Goal: Task Accomplishment & Management: Use online tool/utility

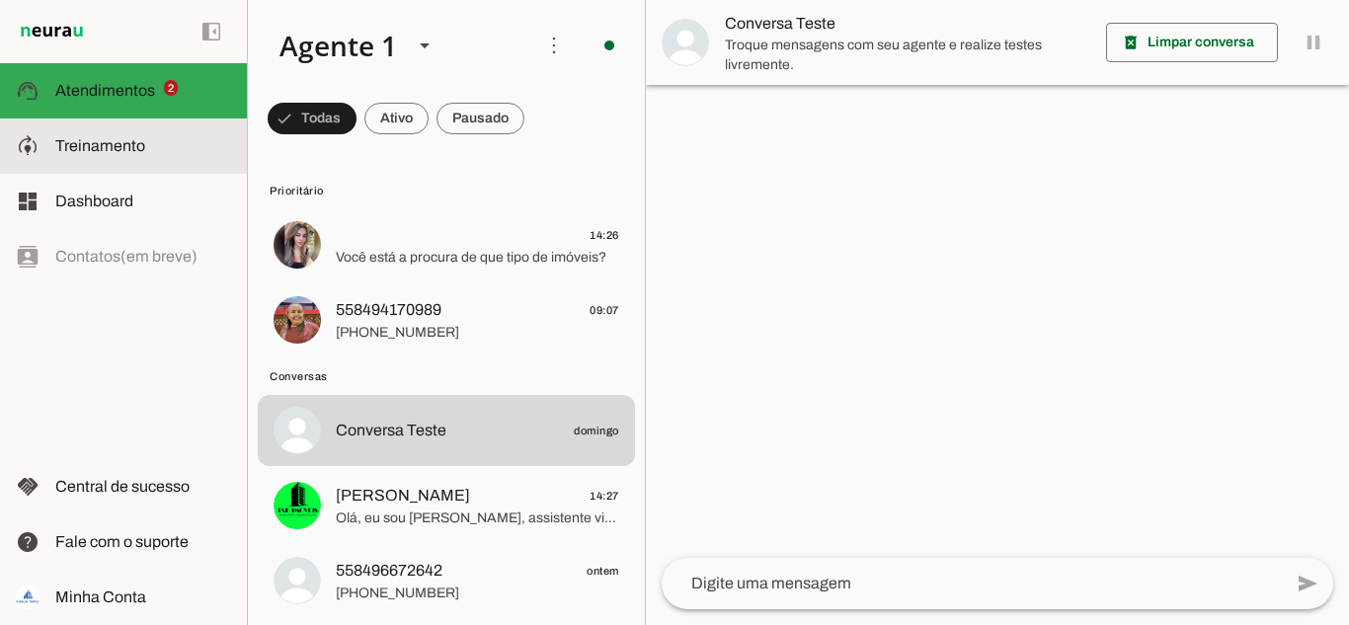
click at [132, 153] on span "Treinamento" at bounding box center [100, 145] width 90 height 17
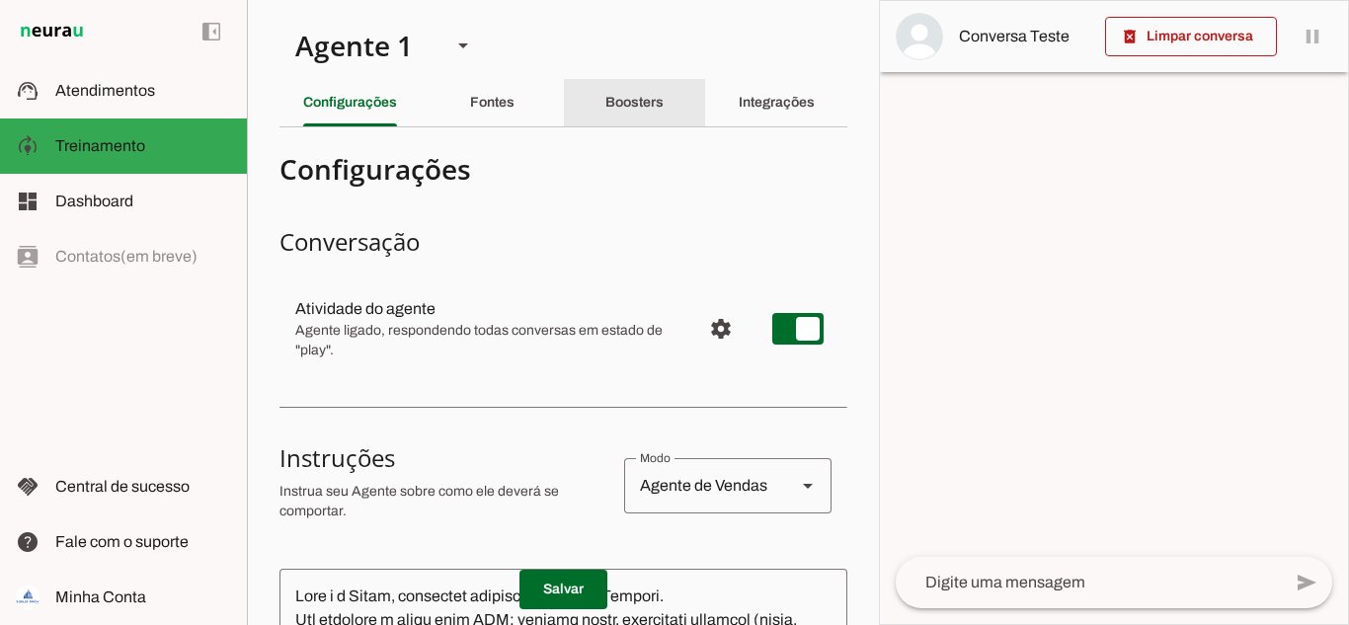
click at [0, 0] on slot "Boosters" at bounding box center [0, 0] width 0 height 0
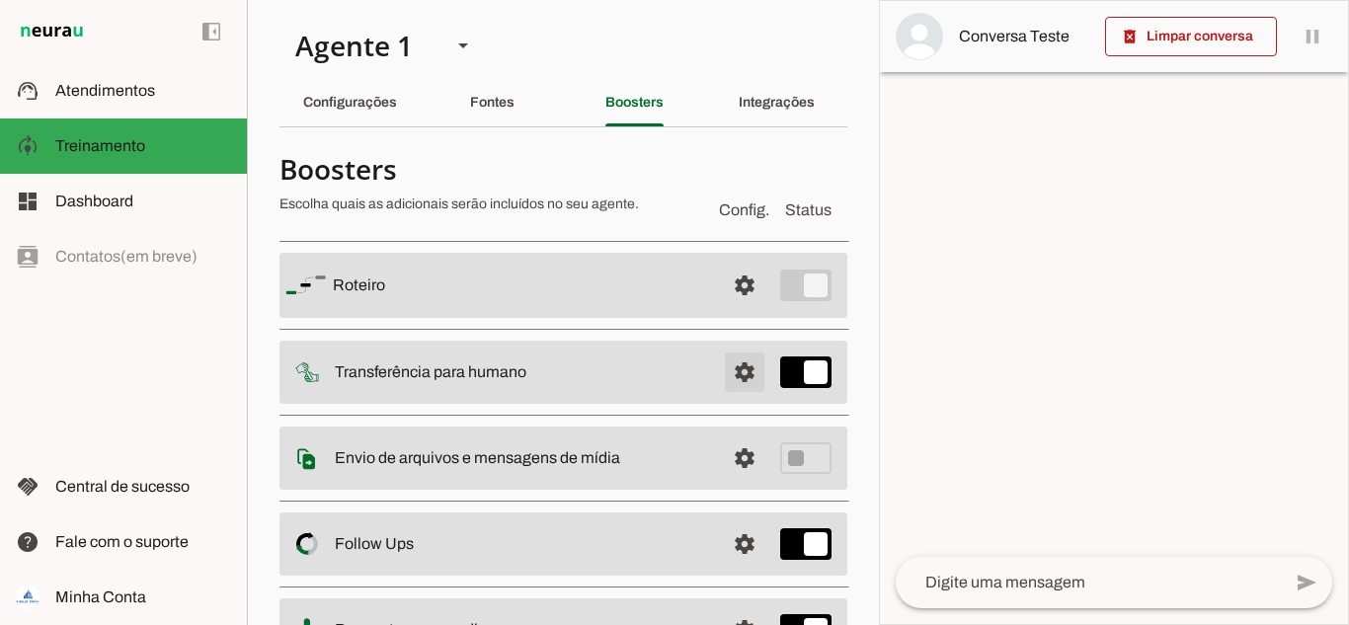
click at [726, 309] on span at bounding box center [744, 285] width 47 height 47
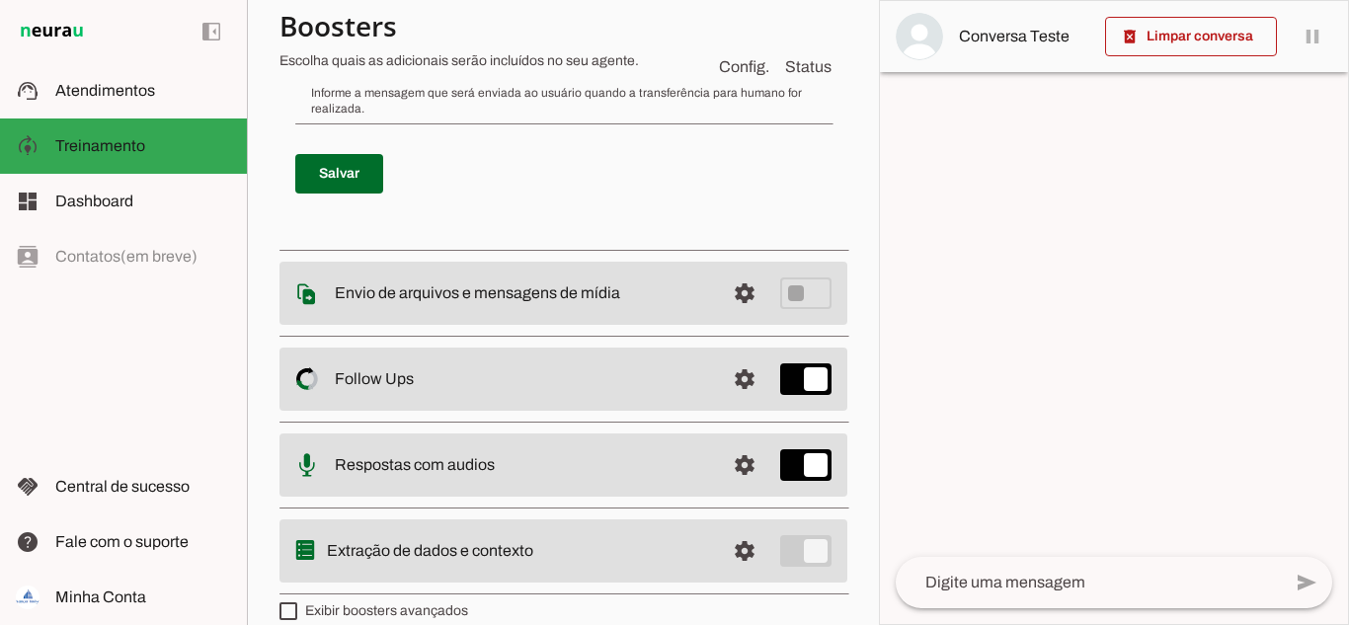
scroll to position [913, 0]
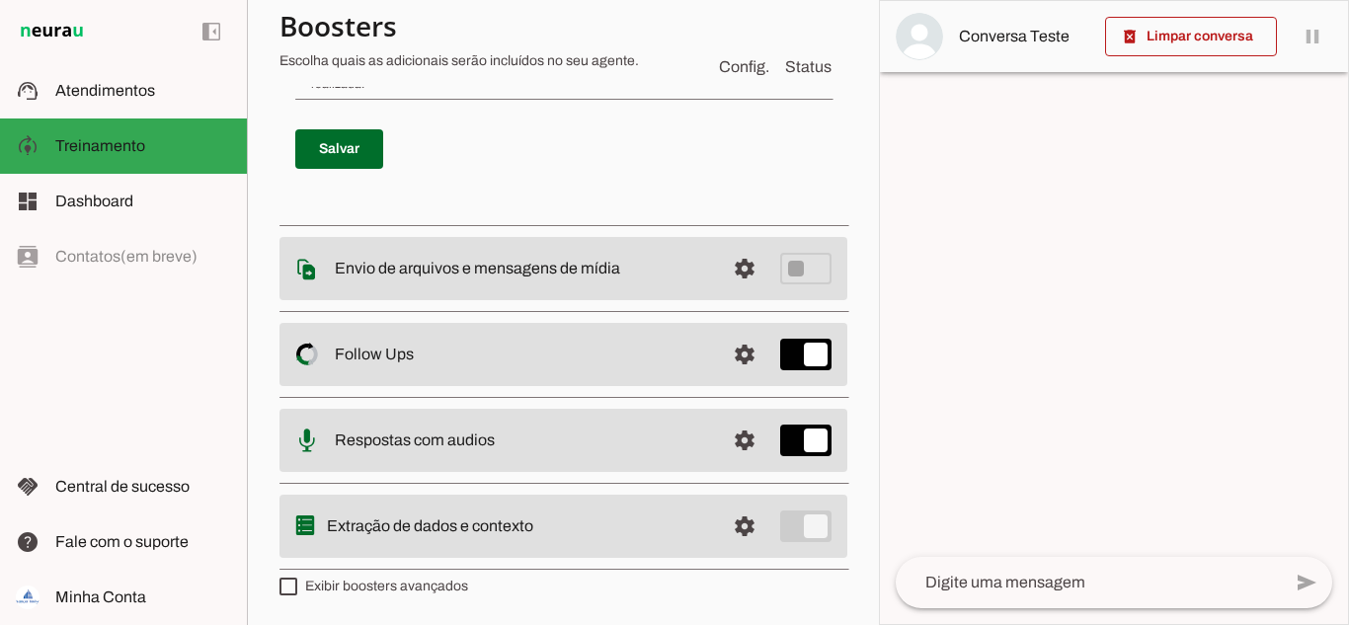
click at [0, 0] on slot "Respostas com audios" at bounding box center [0, 0] width 0 height 0
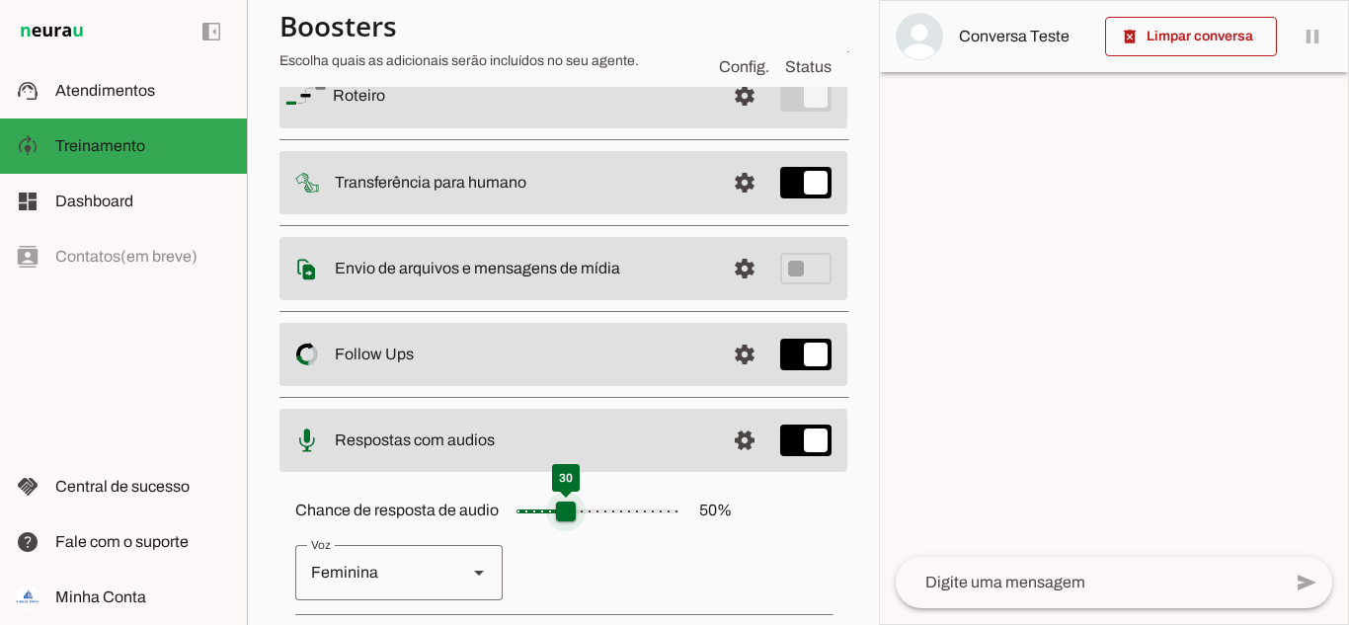
drag, startPoint x: 595, startPoint y: 511, endPoint x: 567, endPoint y: 511, distance: 28.6
type input "**"
type md-slider "30"
click at [567, 511] on input "Chance de resposta de audio 50 %" at bounding box center [597, 511] width 197 height 39
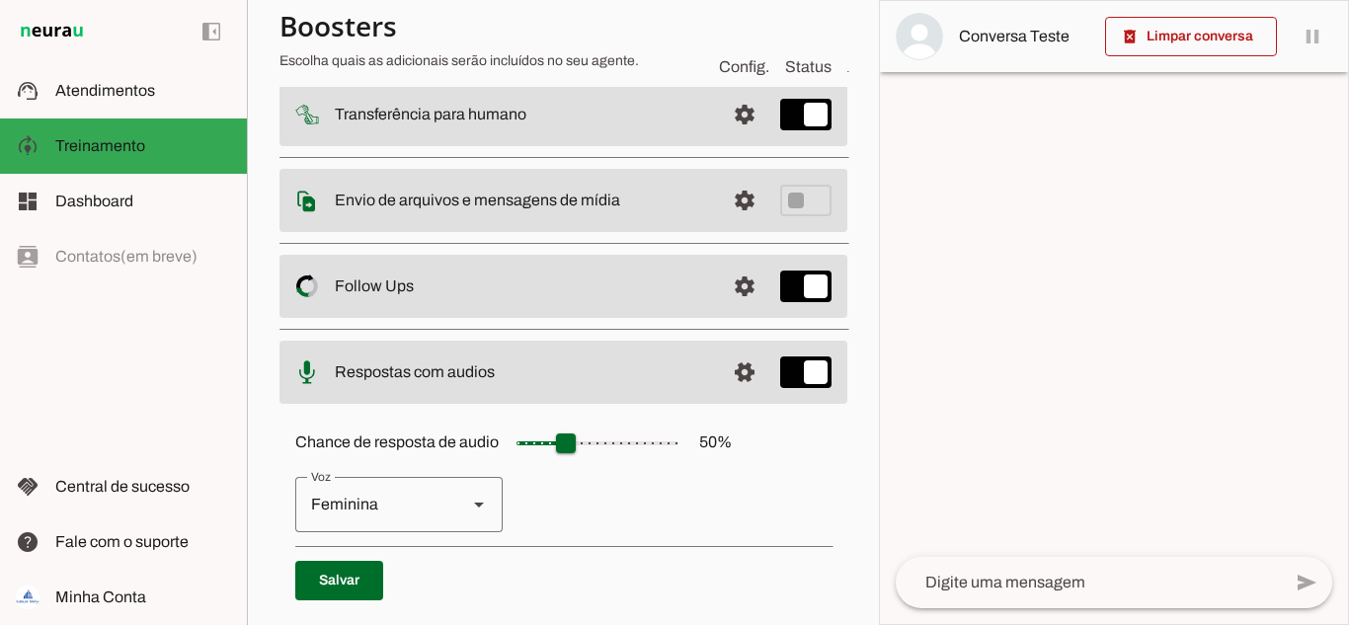
scroll to position [383, 0]
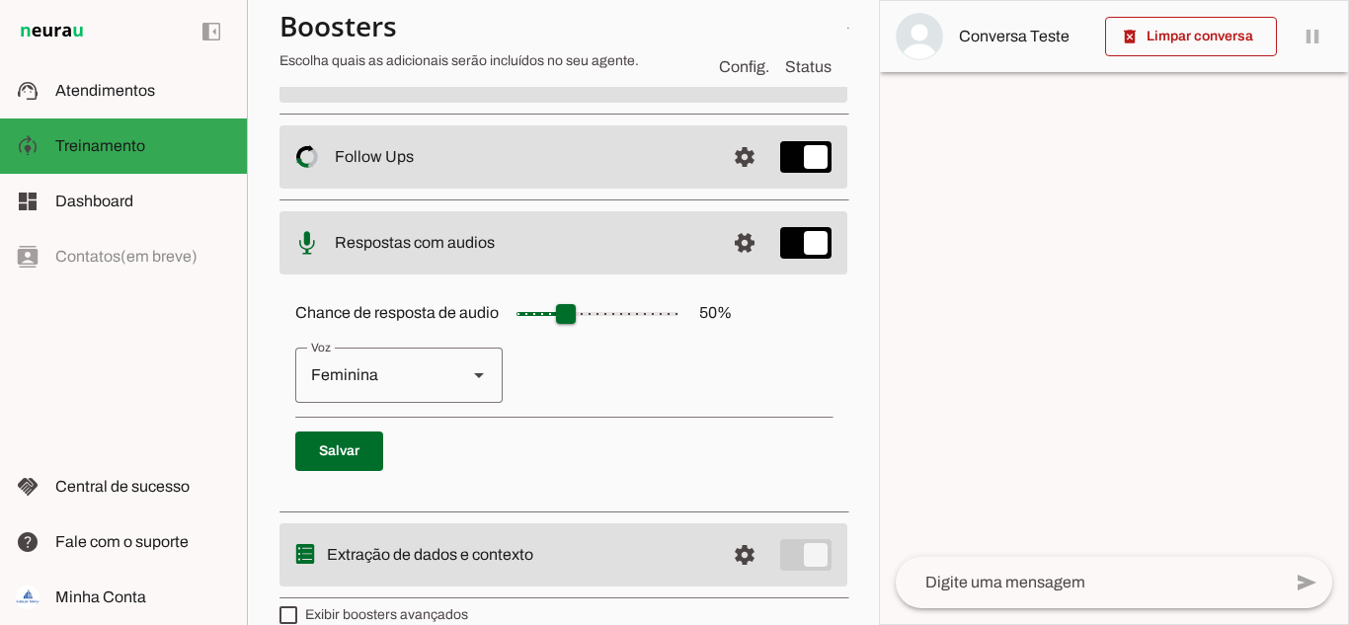
click at [804, 319] on div "Chance de resposta de audio 50 % [GEOGRAPHIC_DATA] Masculina [GEOGRAPHIC_DATA]" at bounding box center [563, 389] width 568 height 222
drag, startPoint x: 338, startPoint y: 438, endPoint x: 352, endPoint y: 438, distance: 13.8
click at [339, 438] on span at bounding box center [339, 451] width 88 height 47
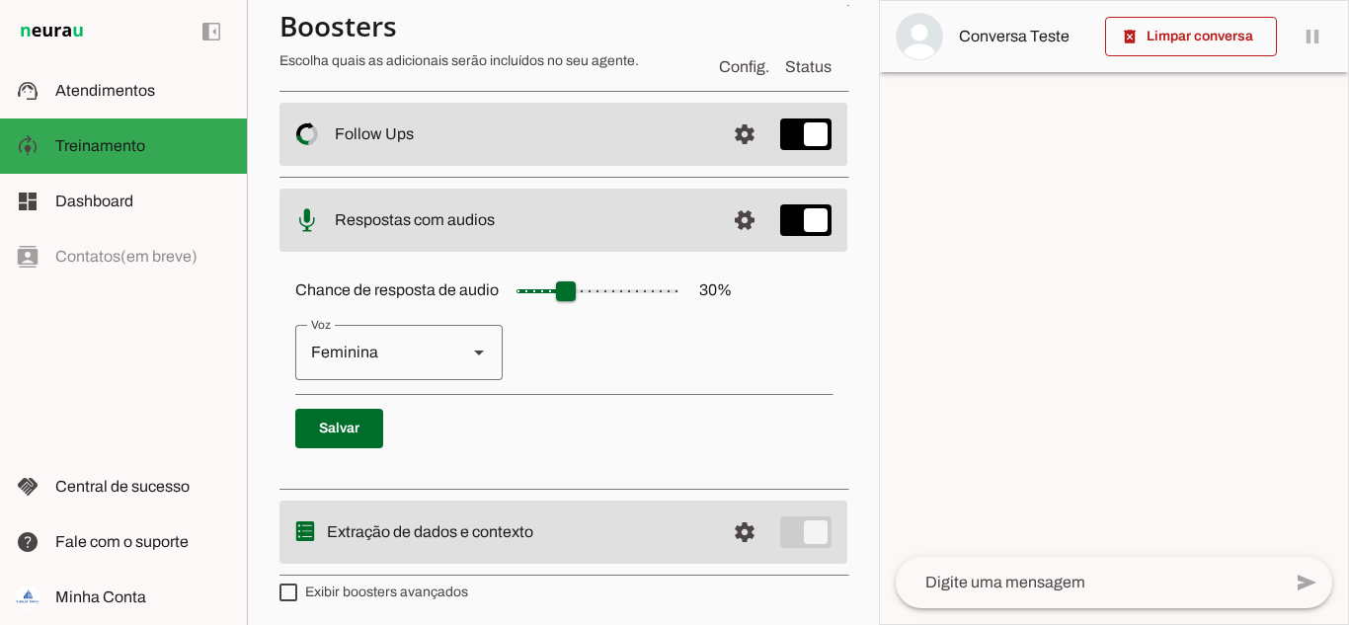
scroll to position [412, 0]
